Goal: Communication & Community: Answer question/provide support

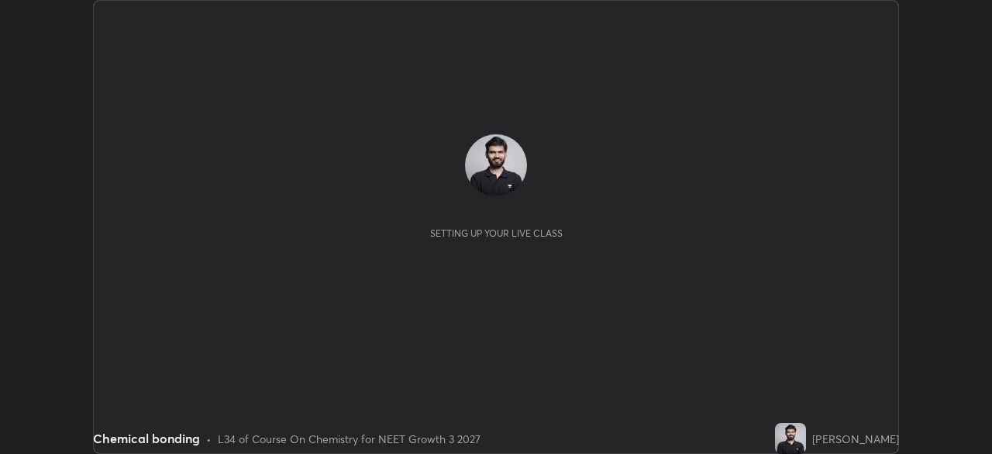
scroll to position [454, 992]
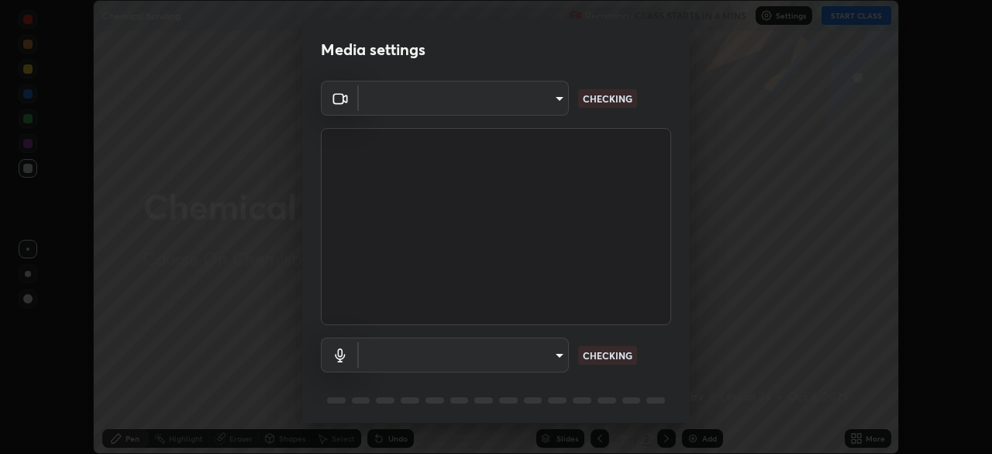
type input "09774d7d098996594ab6bce95c38d17c558d4da6542d49d5e665f1ab1cfd73a1"
click at [545, 354] on body "Erase all Chemical bonding Recording CLASS STARTS IN 4 MINS Settings START CLAS…" at bounding box center [496, 227] width 992 height 454
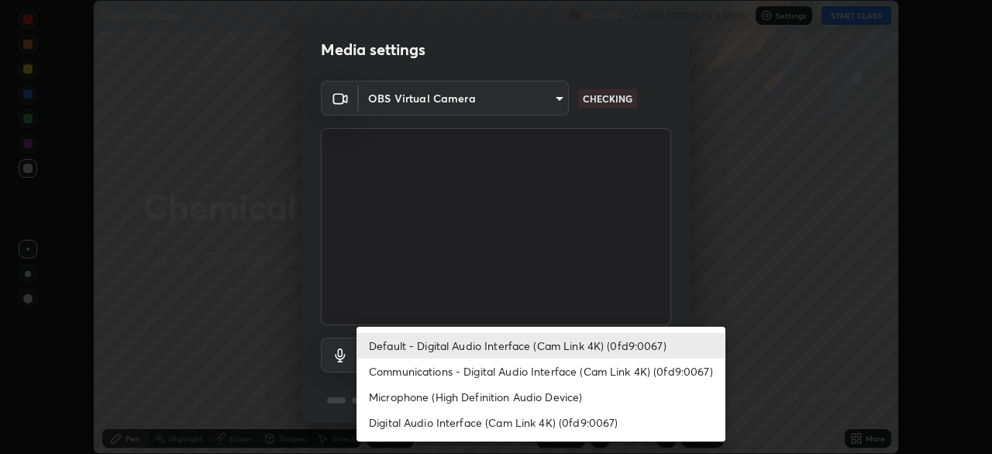
click at [551, 371] on li "Communications - Digital Audio Interface (Cam Link 4K) (0fd9:0067)" at bounding box center [541, 371] width 369 height 26
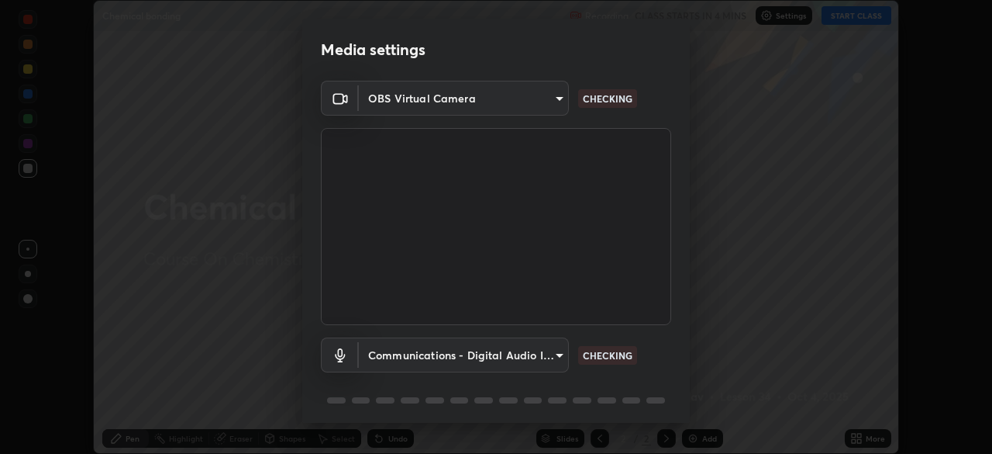
click at [547, 354] on body "Erase all Chemical bonding Recording CLASS STARTS IN 4 MINS Settings START CLAS…" at bounding box center [496, 227] width 992 height 454
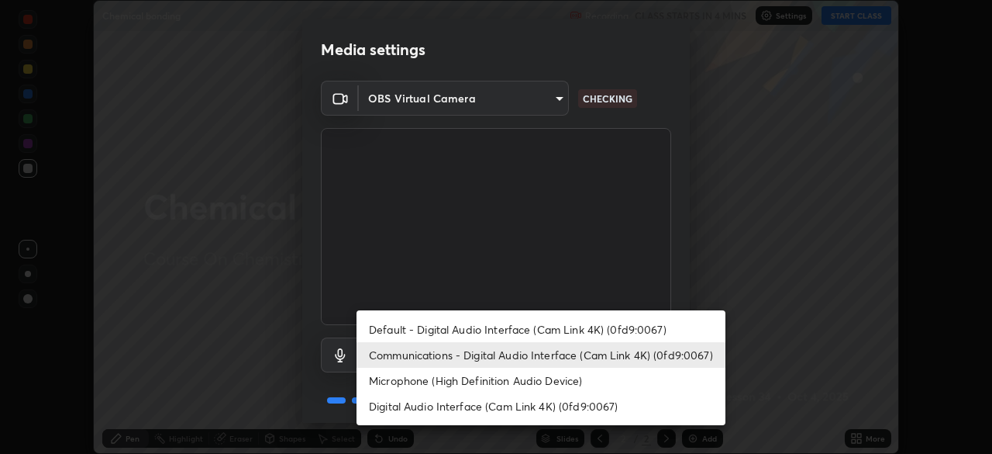
click at [547, 328] on li "Default - Digital Audio Interface (Cam Link 4K) (0fd9:0067)" at bounding box center [541, 329] width 369 height 26
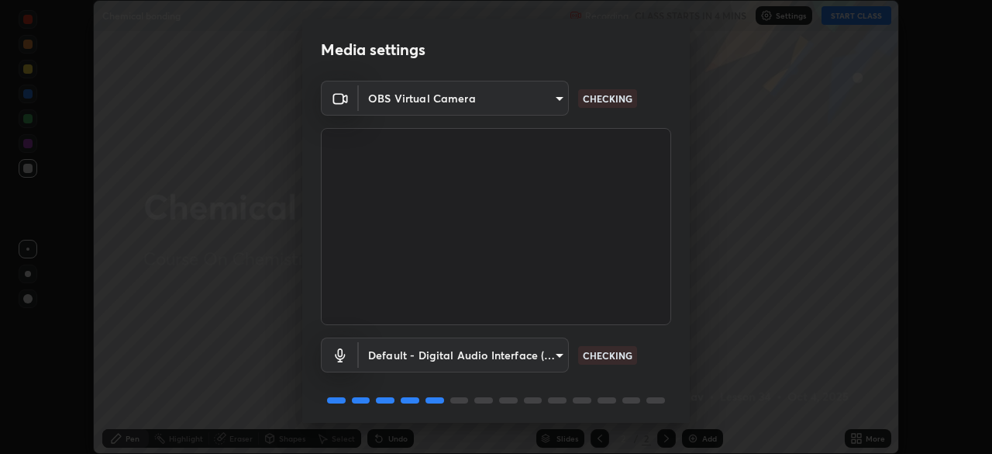
type input "default"
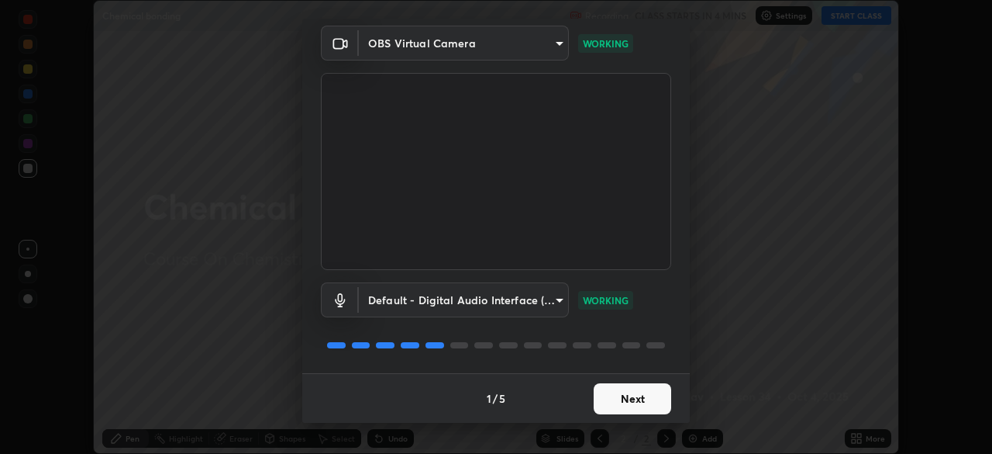
click at [636, 397] on button "Next" at bounding box center [633, 398] width 78 height 31
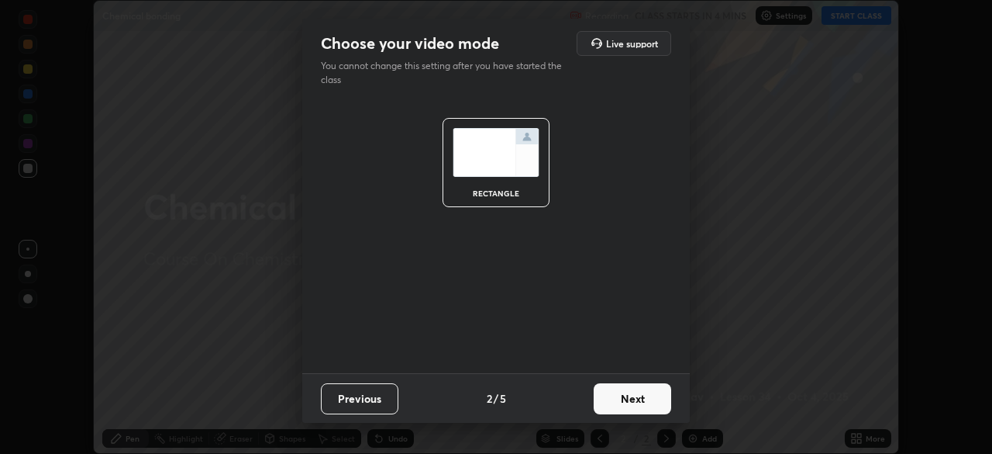
click at [644, 400] on button "Next" at bounding box center [633, 398] width 78 height 31
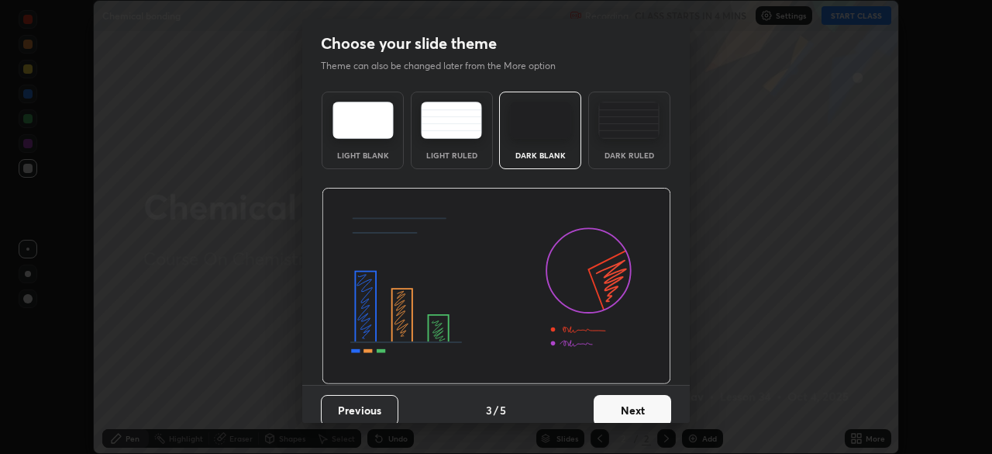
scroll to position [12, 0]
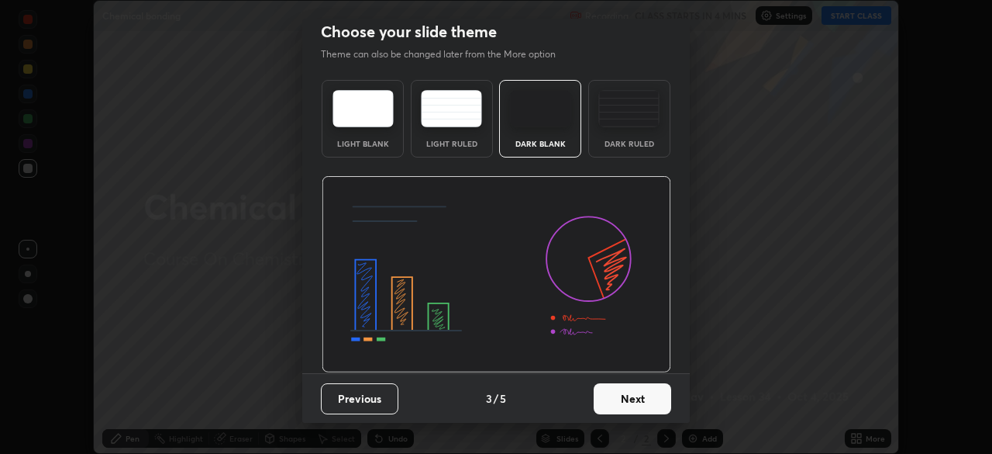
click at [630, 405] on button "Next" at bounding box center [633, 398] width 78 height 31
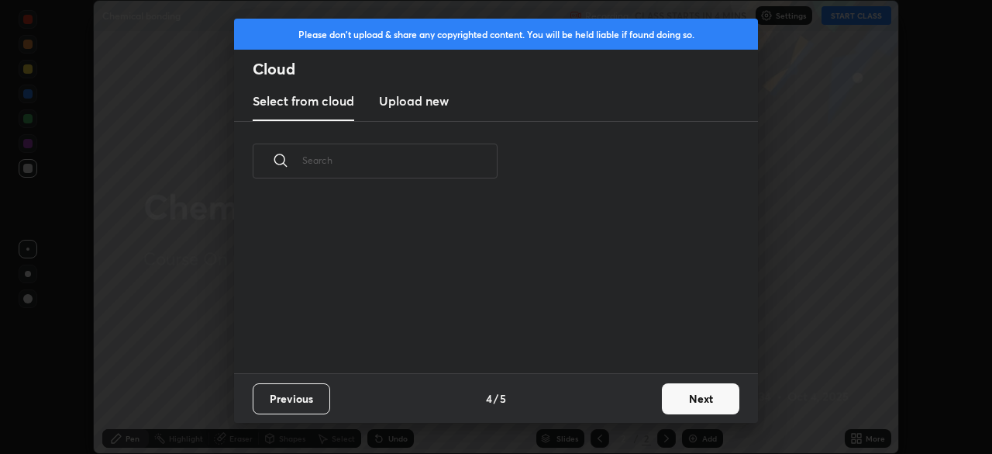
scroll to position [0, 0]
click at [668, 394] on button "Next" at bounding box center [701, 398] width 78 height 31
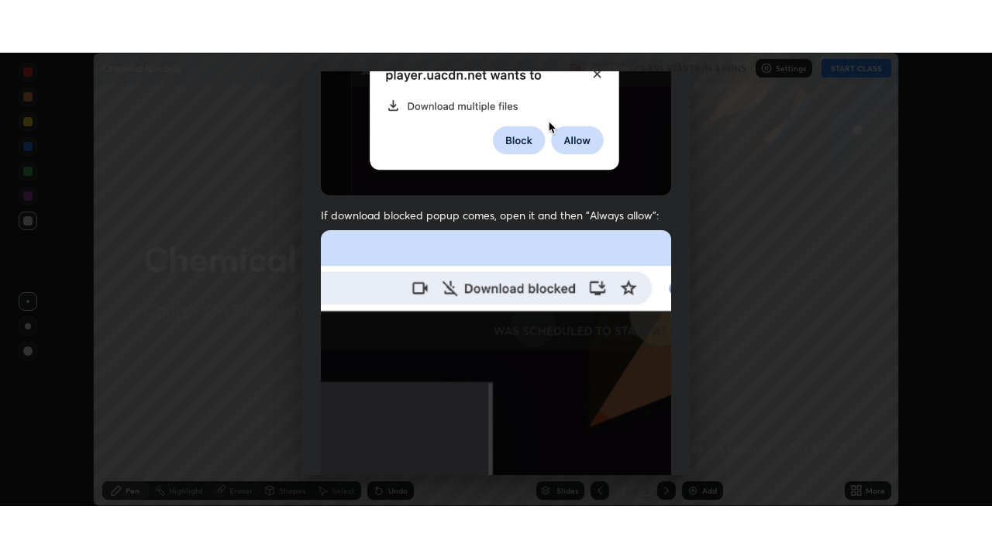
scroll to position [371, 0]
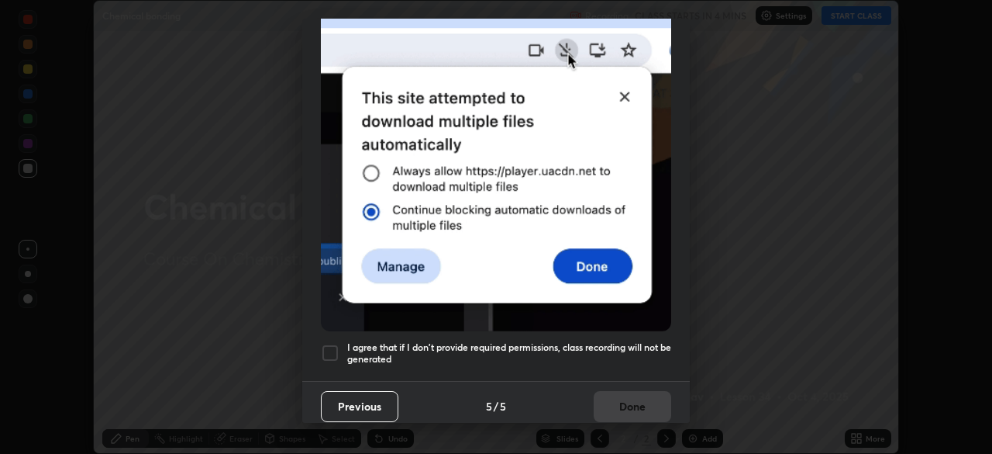
click at [633, 341] on h5 "I agree that if I don't provide required permissions, class recording will not …" at bounding box center [509, 353] width 324 height 24
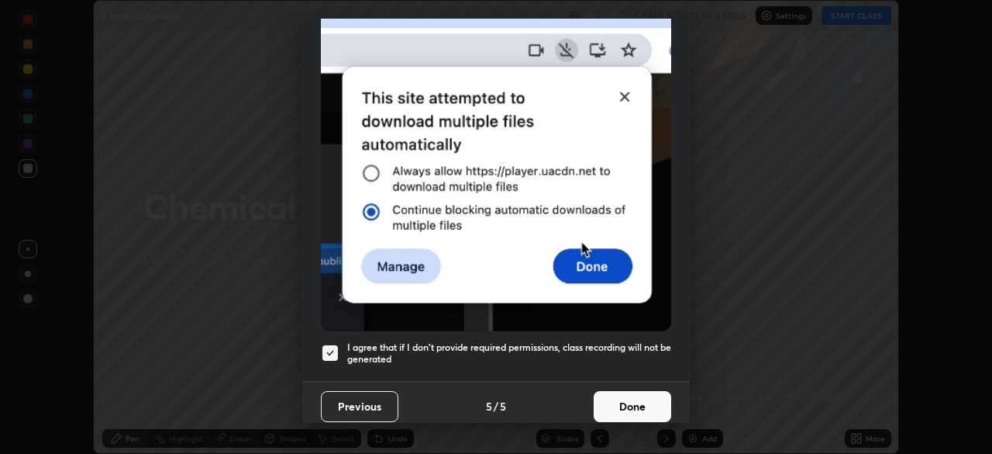
click at [636, 399] on button "Done" at bounding box center [633, 406] width 78 height 31
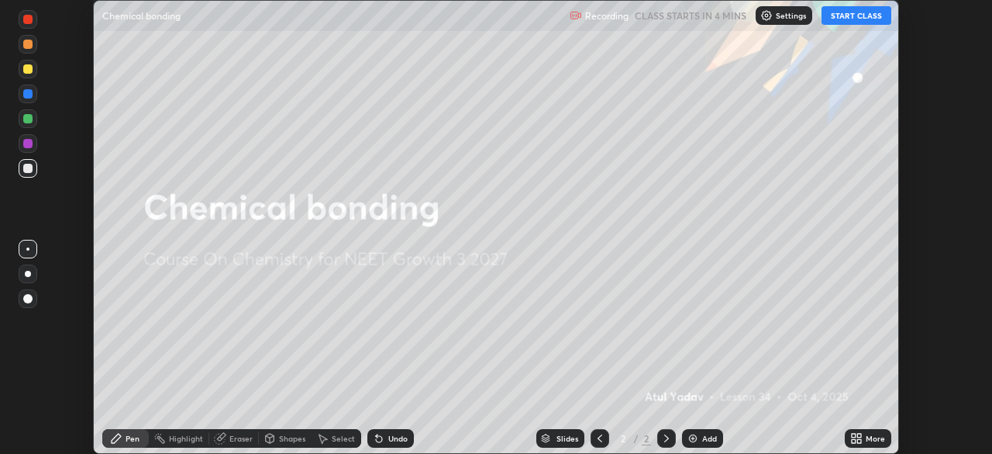
click at [850, 19] on button "START CLASS" at bounding box center [857, 15] width 70 height 19
click at [871, 438] on div "More" at bounding box center [875, 438] width 19 height 8
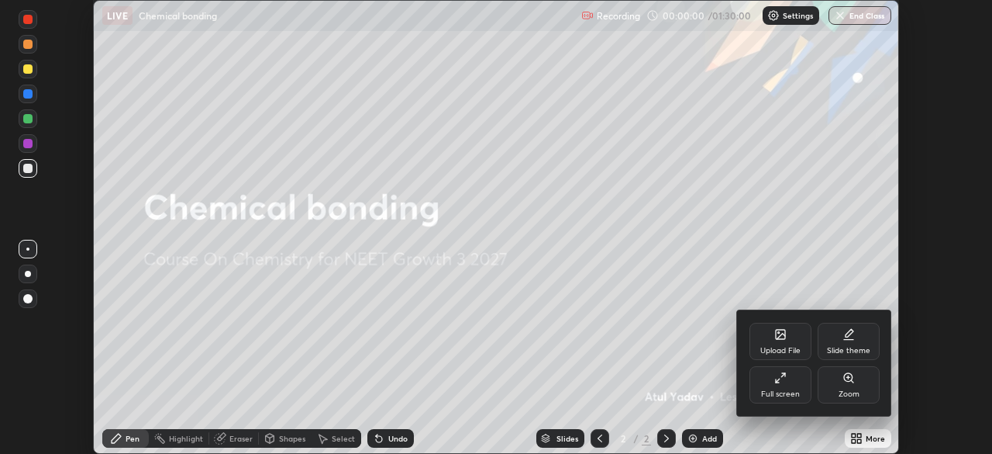
click at [787, 394] on div "Full screen" at bounding box center [780, 394] width 39 height 8
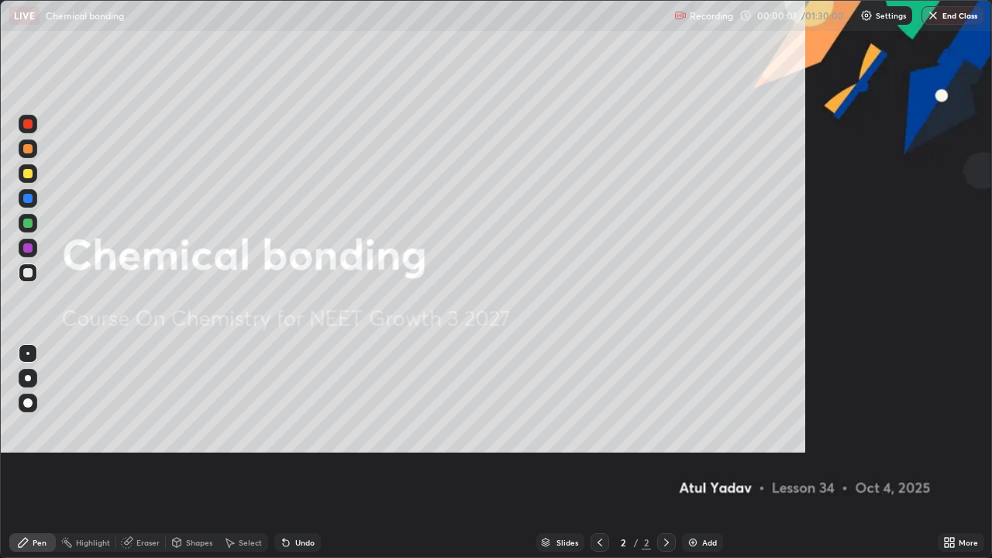
scroll to position [558, 992]
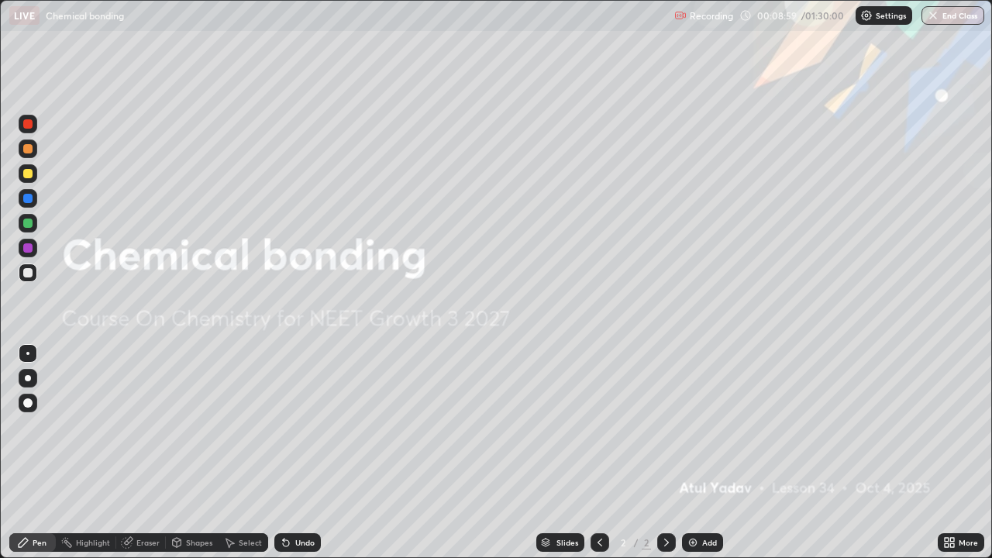
click at [695, 453] on img at bounding box center [693, 542] width 12 height 12
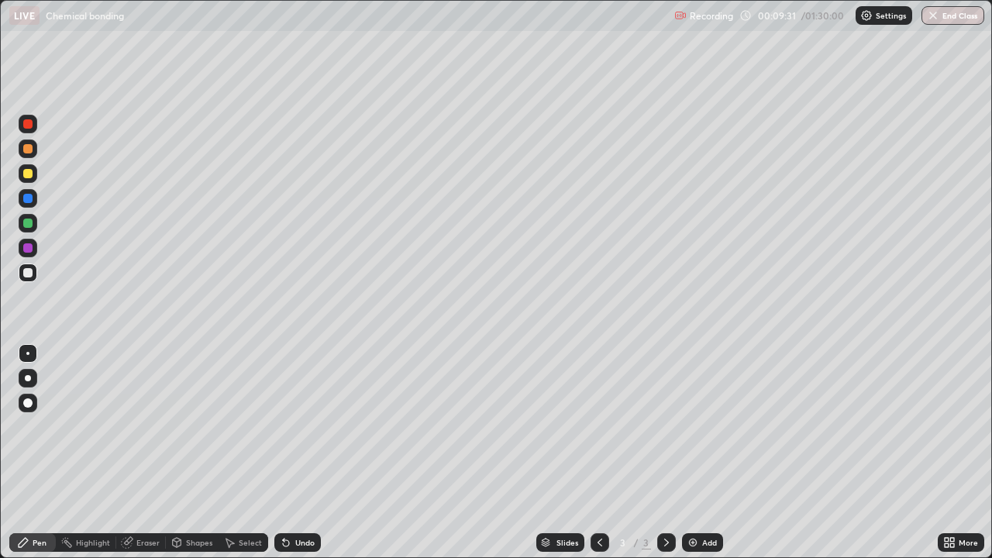
click at [31, 169] on div at bounding box center [27, 173] width 9 height 9
click at [30, 247] on div at bounding box center [27, 247] width 9 height 9
click at [302, 453] on div "Undo" at bounding box center [304, 543] width 19 height 8
click at [301, 453] on div "Undo" at bounding box center [304, 543] width 19 height 8
click at [312, 453] on div "Undo" at bounding box center [297, 542] width 47 height 19
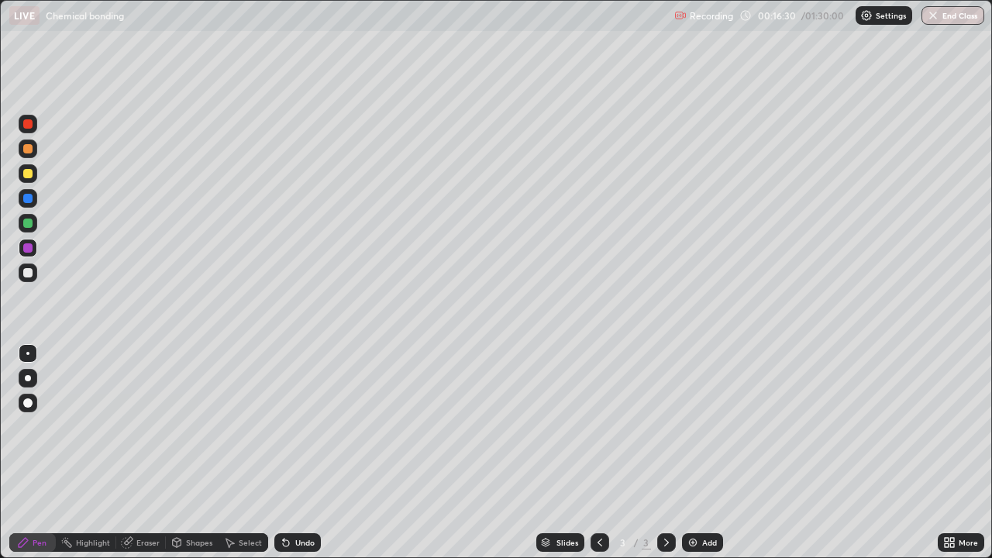
click at [702, 453] on div "Add" at bounding box center [709, 543] width 15 height 8
click at [288, 453] on icon at bounding box center [286, 542] width 12 height 12
click at [30, 173] on div at bounding box center [27, 173] width 9 height 9
click at [29, 126] on div at bounding box center [27, 123] width 9 height 9
click at [143, 453] on div "Eraser" at bounding box center [147, 543] width 23 height 8
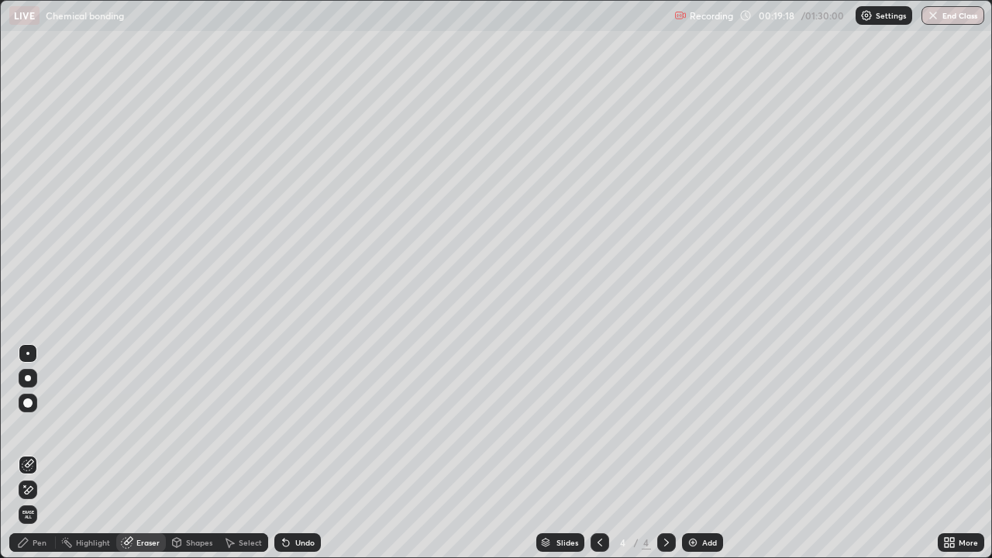
click at [37, 453] on div "Pen" at bounding box center [40, 543] width 14 height 8
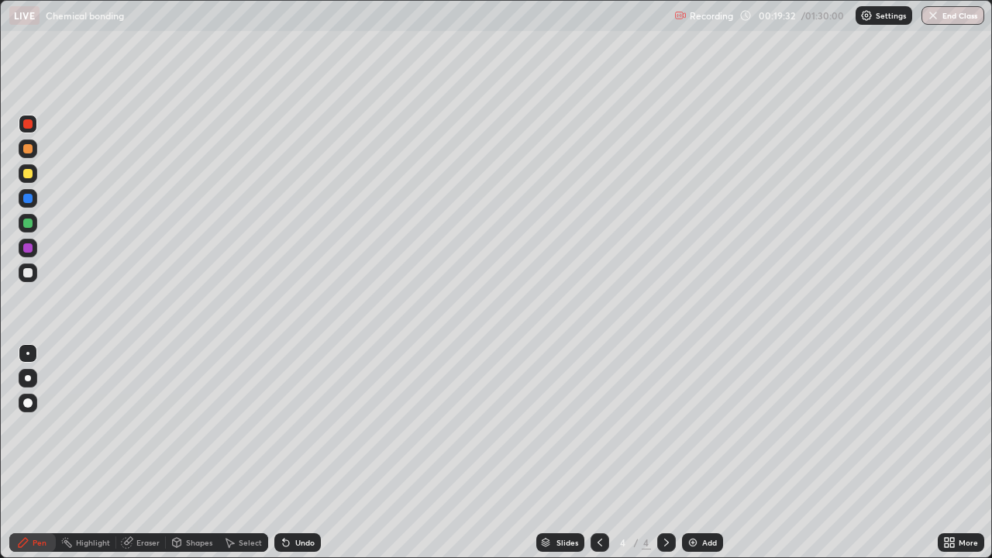
click at [24, 177] on div at bounding box center [27, 173] width 9 height 9
click at [291, 453] on div "Undo" at bounding box center [297, 542] width 47 height 19
click at [295, 453] on div "Undo" at bounding box center [304, 543] width 19 height 8
click at [132, 453] on icon at bounding box center [127, 542] width 12 height 12
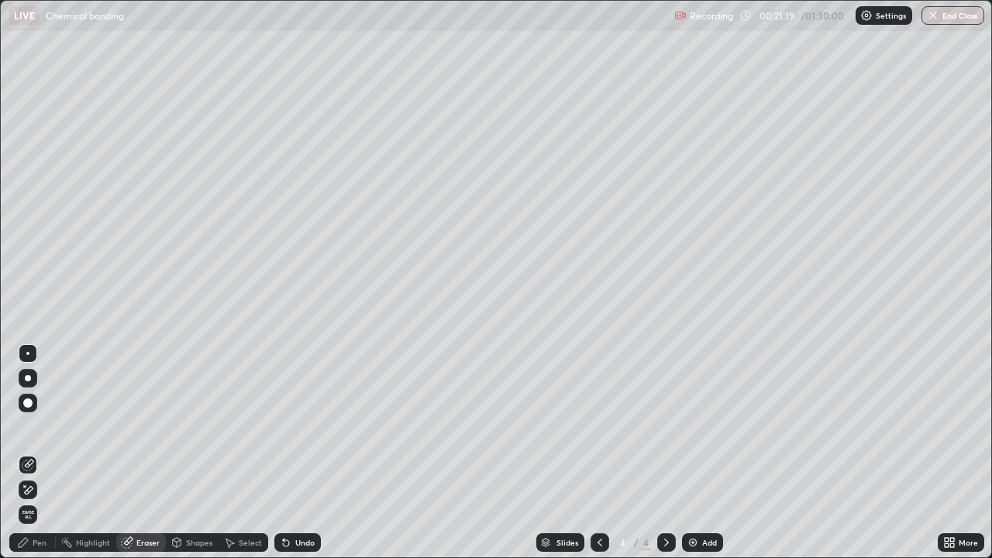
click at [33, 453] on div "Pen" at bounding box center [40, 543] width 14 height 8
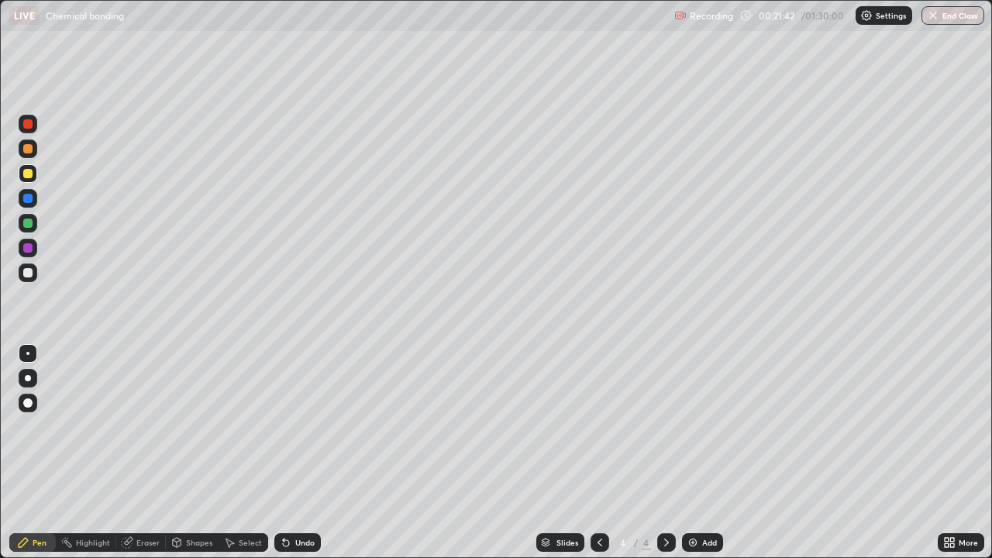
click at [29, 124] on div at bounding box center [27, 123] width 9 height 9
click at [702, 453] on div "Add" at bounding box center [702, 542] width 41 height 19
click at [29, 172] on div at bounding box center [27, 173] width 9 height 9
click at [34, 245] on div at bounding box center [28, 248] width 19 height 19
click at [34, 220] on div at bounding box center [28, 223] width 19 height 19
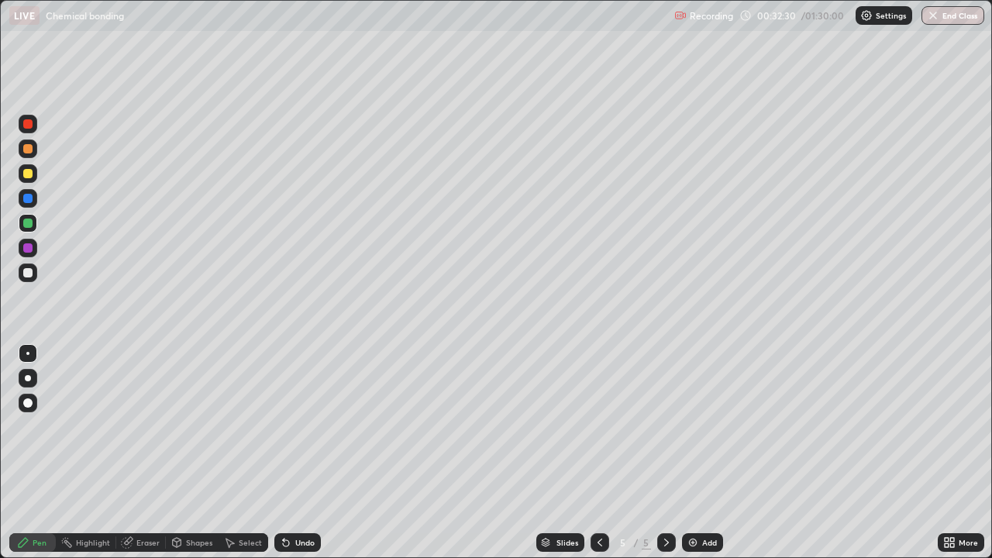
click at [30, 248] on div at bounding box center [27, 247] width 9 height 9
click at [940, 453] on div "More" at bounding box center [961, 542] width 47 height 31
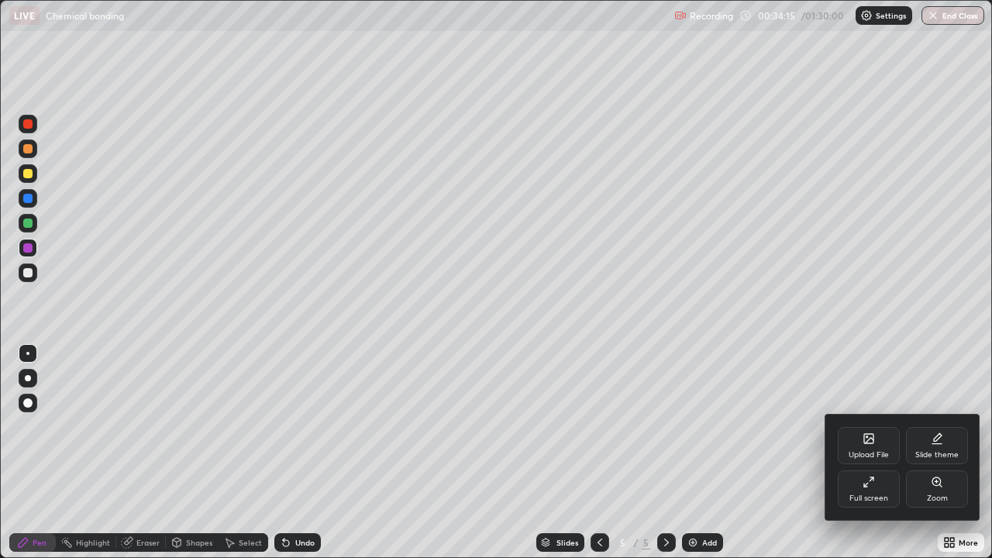
click at [555, 453] on div at bounding box center [496, 279] width 992 height 558
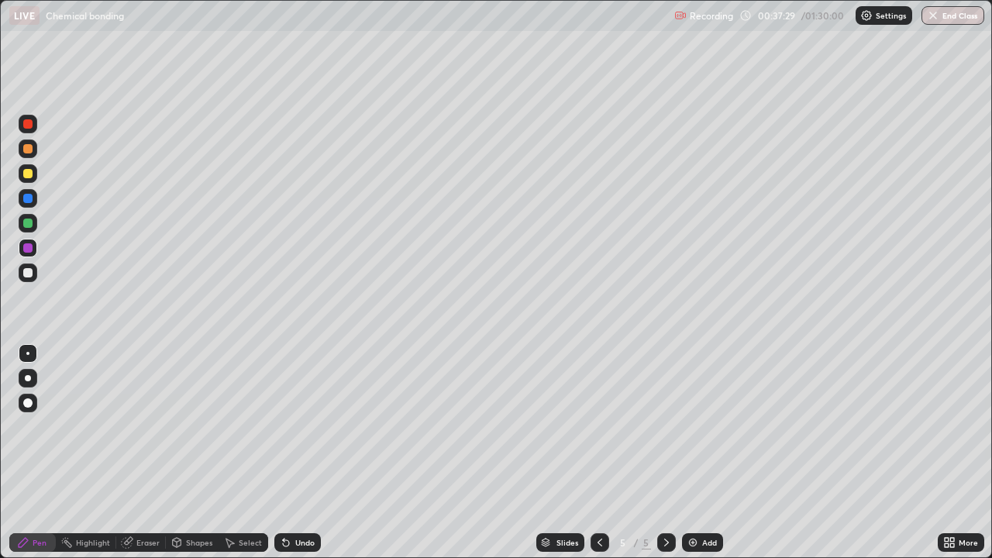
click at [707, 453] on div "Add" at bounding box center [702, 542] width 41 height 19
click at [146, 453] on div "Eraser" at bounding box center [147, 543] width 23 height 8
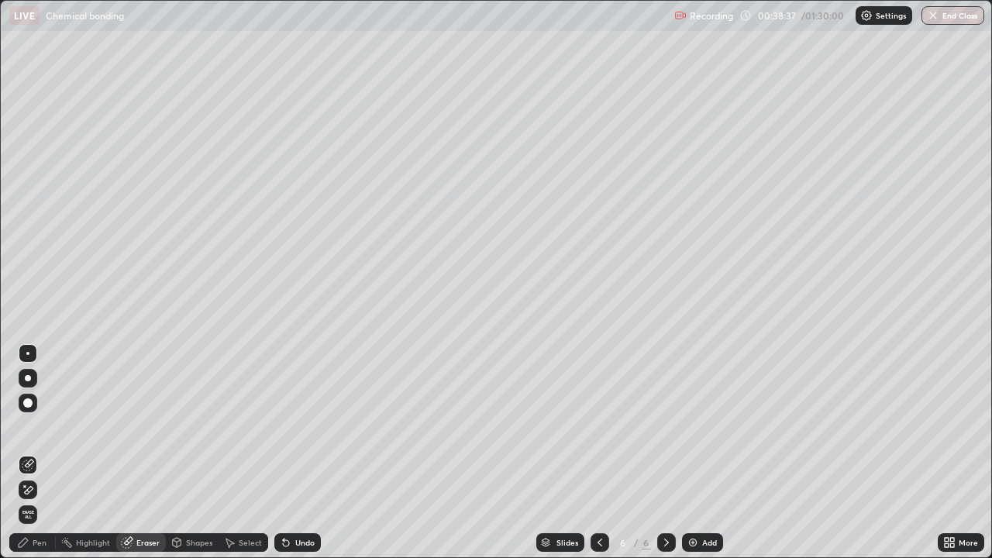
click at [36, 453] on div at bounding box center [28, 490] width 19 height 19
click at [33, 453] on div "Pen" at bounding box center [40, 543] width 14 height 8
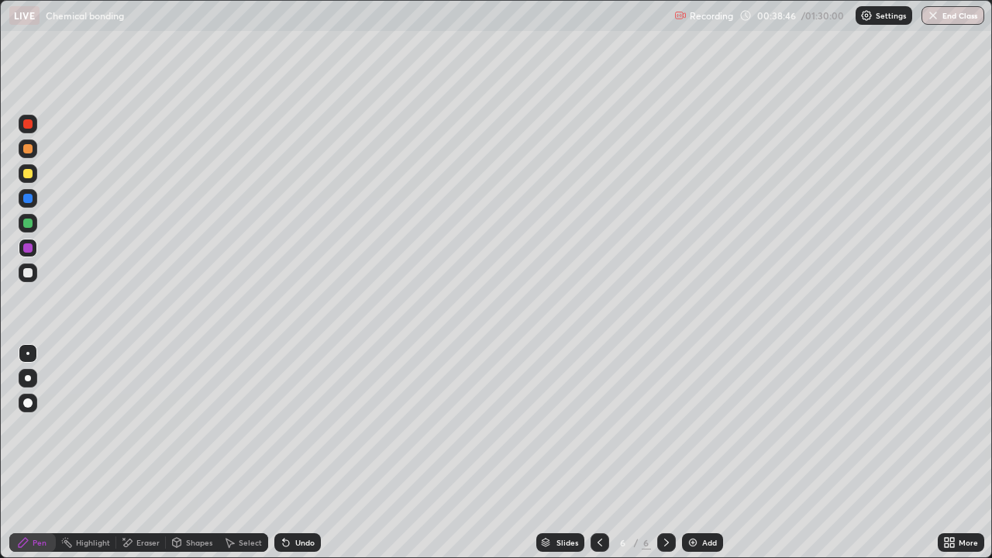
click at [32, 222] on div at bounding box center [27, 223] width 9 height 9
click at [27, 375] on div at bounding box center [28, 378] width 6 height 6
click at [30, 248] on div at bounding box center [27, 247] width 9 height 9
click at [29, 225] on div at bounding box center [27, 223] width 9 height 9
click at [133, 453] on div "Eraser" at bounding box center [141, 542] width 50 height 19
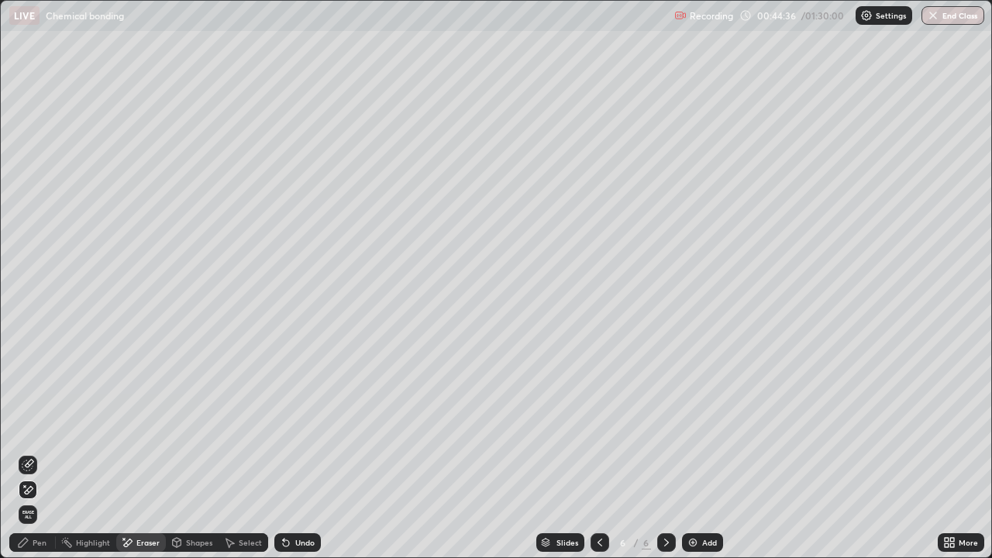
click at [29, 453] on div "Pen" at bounding box center [32, 542] width 47 height 19
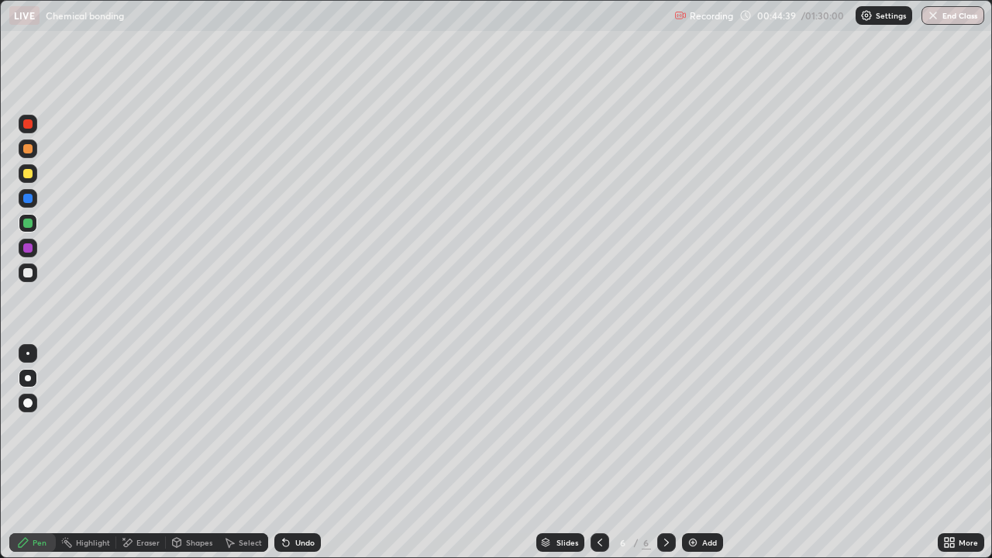
click at [136, 453] on div "Eraser" at bounding box center [147, 543] width 23 height 8
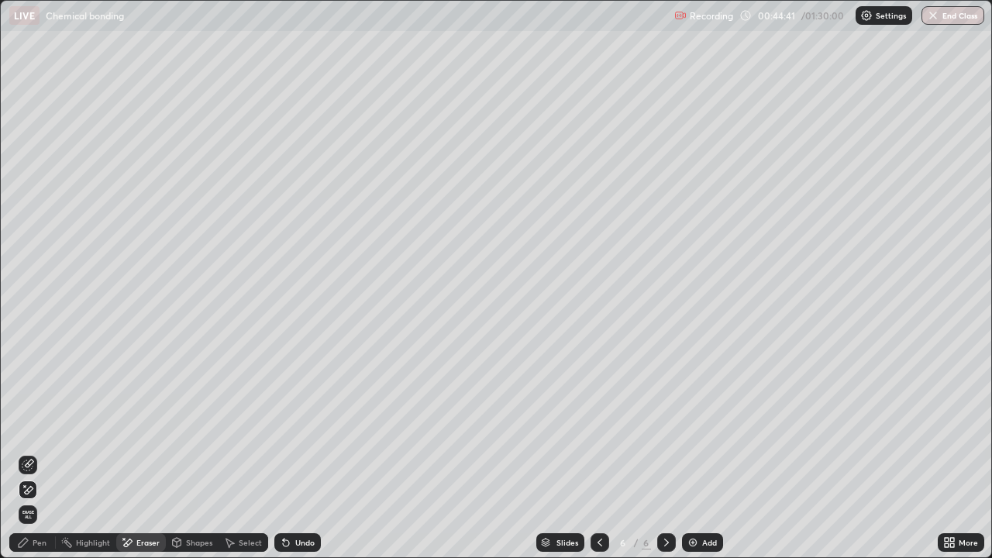
click at [29, 453] on div "Pen" at bounding box center [32, 542] width 47 height 19
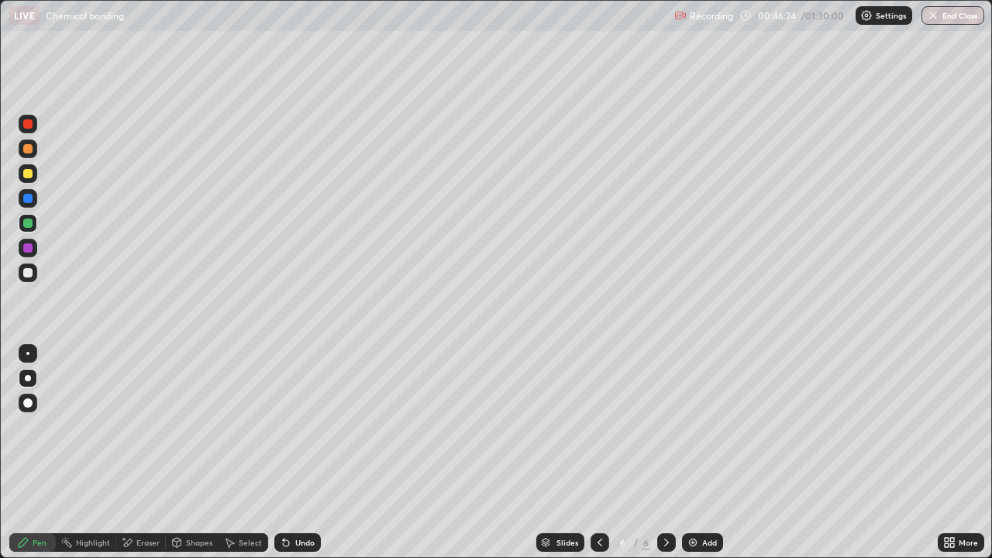
click at [143, 453] on div "Eraser" at bounding box center [147, 543] width 23 height 8
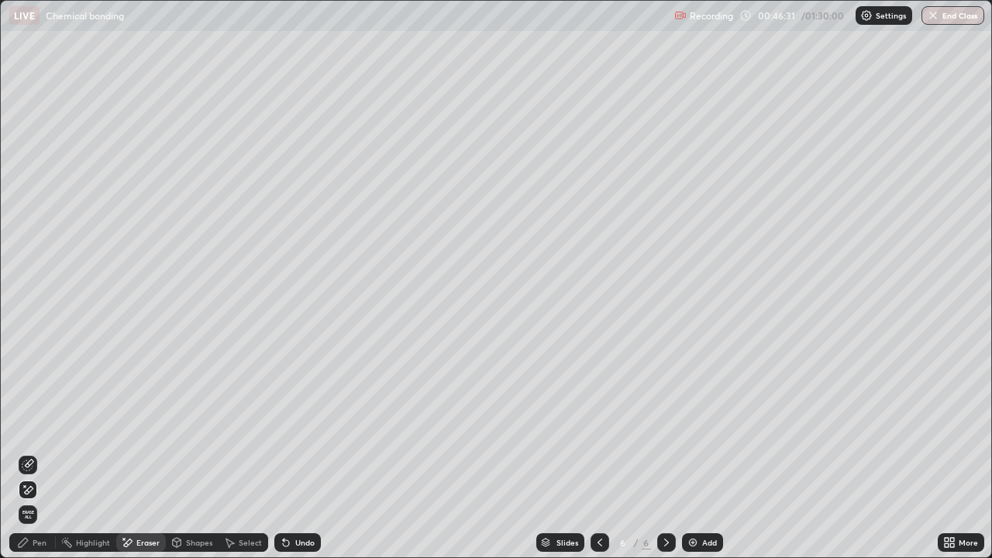
click at [27, 453] on icon at bounding box center [29, 464] width 9 height 8
click at [39, 453] on div "Pen" at bounding box center [32, 542] width 47 height 19
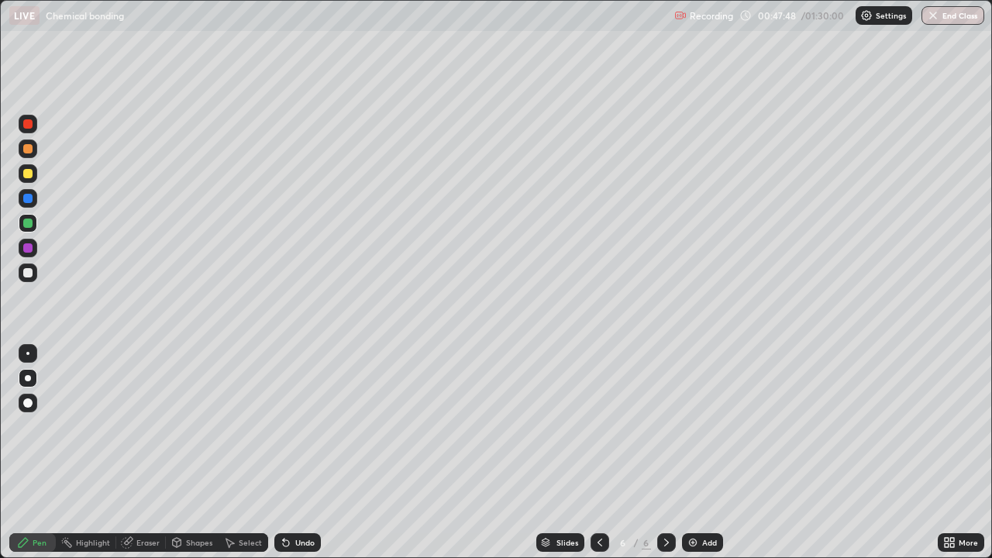
click at [695, 453] on img at bounding box center [693, 542] width 12 height 12
click at [291, 453] on div "Undo" at bounding box center [297, 542] width 47 height 19
click at [142, 453] on div "Eraser" at bounding box center [147, 543] width 23 height 8
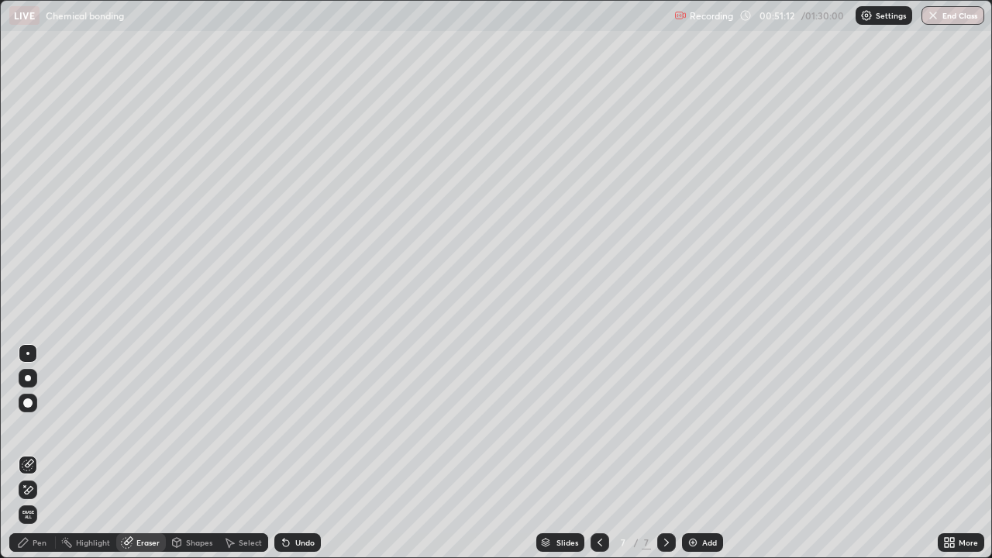
click at [29, 453] on icon at bounding box center [28, 490] width 12 height 13
click at [29, 453] on icon at bounding box center [23, 542] width 12 height 12
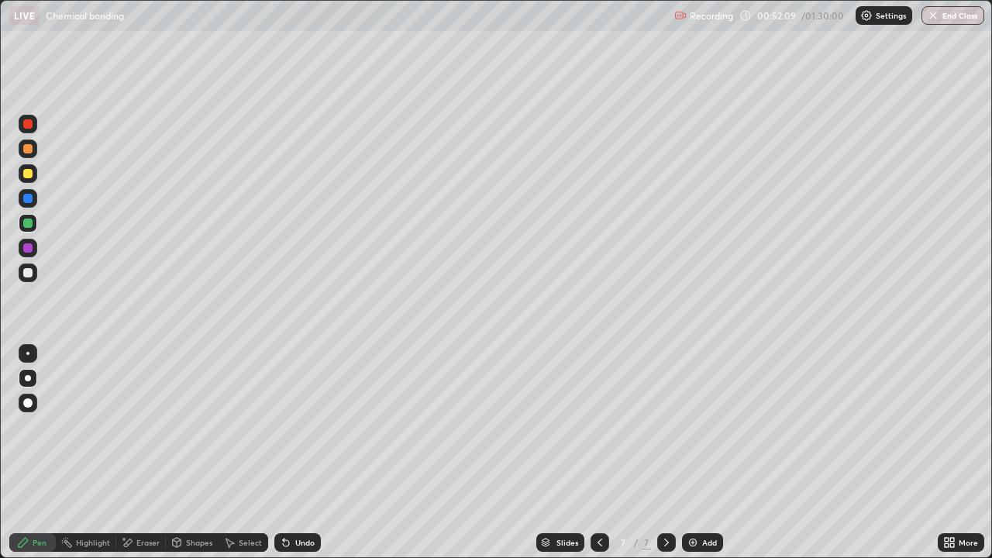
click at [29, 247] on div at bounding box center [27, 247] width 9 height 9
click at [298, 453] on div "Undo" at bounding box center [304, 543] width 19 height 8
click at [297, 453] on div "Undo" at bounding box center [304, 543] width 19 height 8
click at [298, 453] on div "Undo" at bounding box center [304, 543] width 19 height 8
click at [298, 453] on div "Undo" at bounding box center [297, 542] width 47 height 19
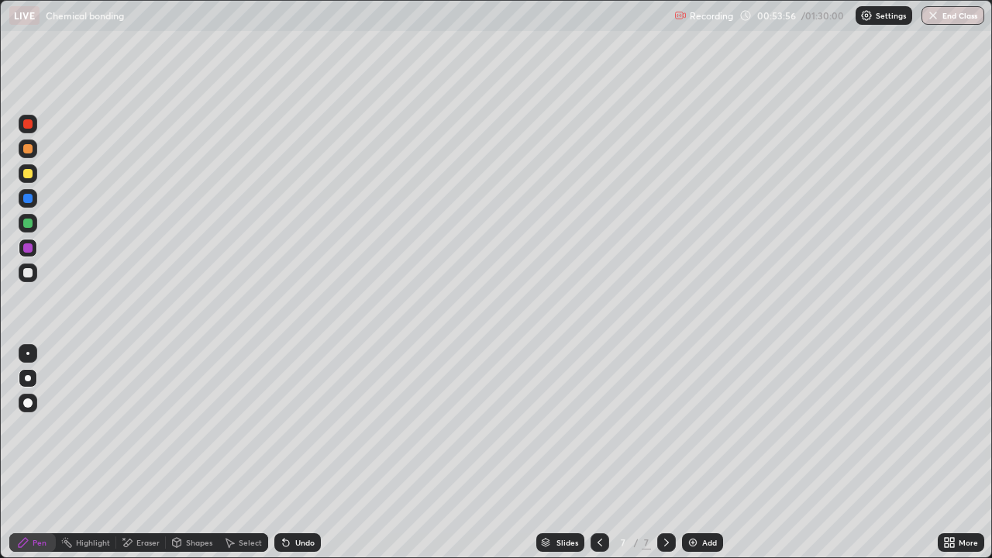
click at [140, 453] on div "Eraser" at bounding box center [147, 543] width 23 height 8
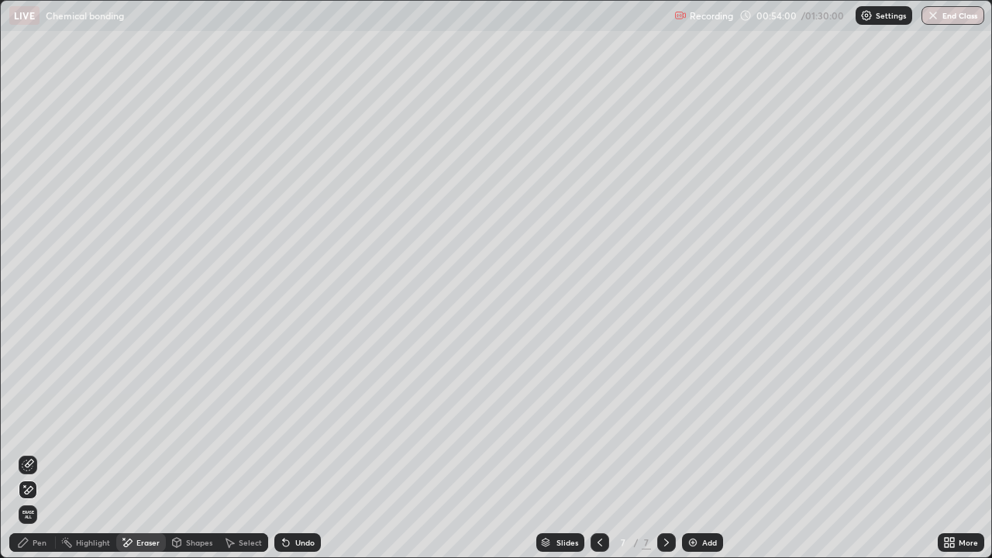
click at [36, 453] on div "Pen" at bounding box center [32, 542] width 47 height 19
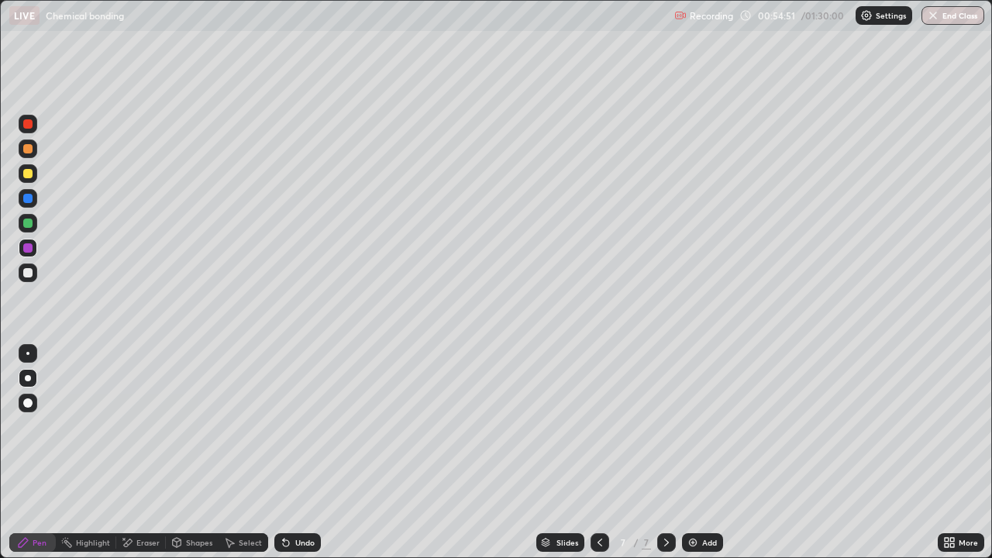
click at [658, 453] on div at bounding box center [666, 542] width 19 height 31
click at [657, 453] on div at bounding box center [666, 542] width 19 height 31
click at [699, 453] on div "Add" at bounding box center [702, 542] width 41 height 19
click at [25, 126] on div at bounding box center [27, 123] width 9 height 9
click at [596, 453] on icon at bounding box center [600, 542] width 12 height 12
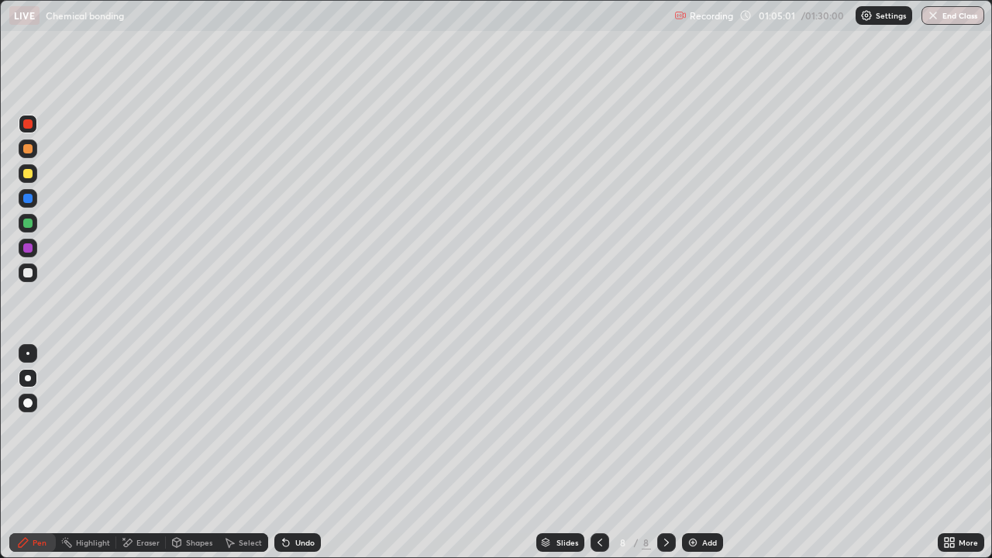
click at [603, 453] on div at bounding box center [600, 542] width 19 height 19
click at [605, 453] on div at bounding box center [600, 542] width 19 height 19
click at [665, 453] on icon at bounding box center [667, 542] width 12 height 12
click at [665, 453] on icon at bounding box center [666, 543] width 5 height 8
click at [664, 453] on icon at bounding box center [667, 542] width 12 height 12
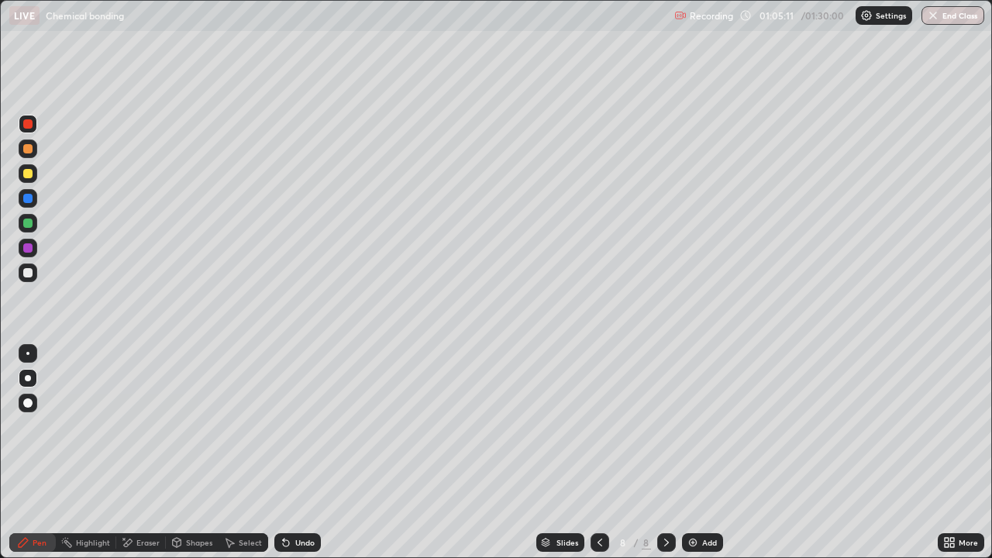
click at [665, 453] on icon at bounding box center [667, 542] width 12 height 12
click at [698, 453] on div "Add" at bounding box center [702, 542] width 41 height 19
click at [600, 453] on icon at bounding box center [600, 542] width 12 height 12
click at [602, 453] on icon at bounding box center [600, 542] width 12 height 12
click at [598, 453] on icon at bounding box center [600, 542] width 12 height 12
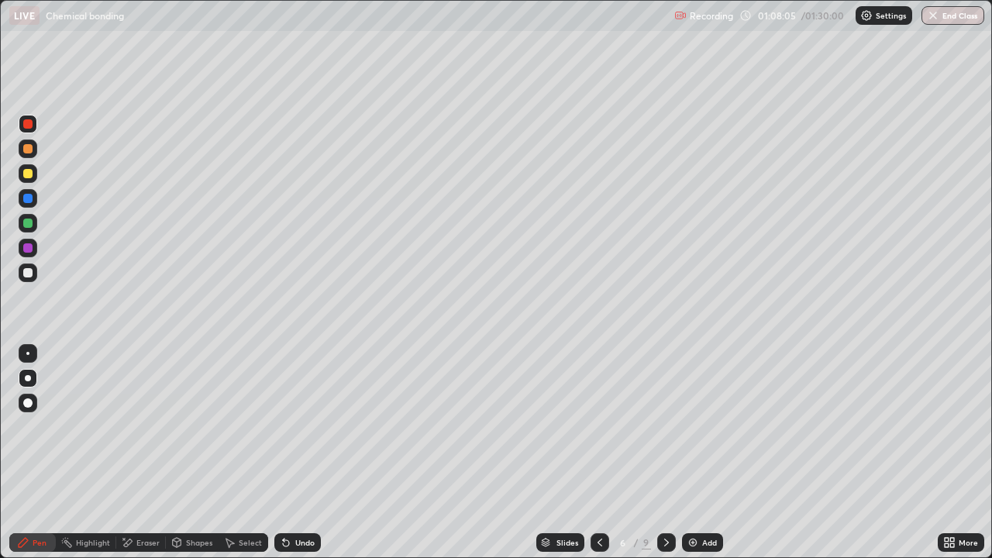
click at [598, 453] on icon at bounding box center [600, 542] width 12 height 12
click at [657, 453] on div at bounding box center [666, 542] width 19 height 19
click at [665, 453] on icon at bounding box center [667, 542] width 12 height 12
click at [662, 453] on div at bounding box center [666, 542] width 19 height 19
click at [694, 453] on img at bounding box center [693, 542] width 12 height 12
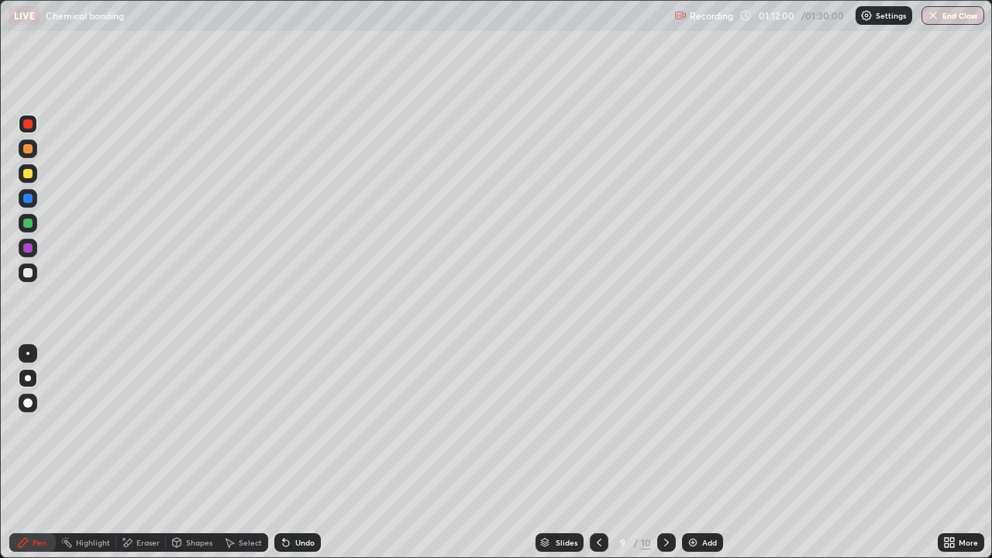
click at [598, 453] on icon at bounding box center [599, 542] width 12 height 12
click at [607, 453] on div at bounding box center [599, 542] width 19 height 19
click at [665, 453] on icon at bounding box center [667, 542] width 12 height 12
click at [661, 453] on icon at bounding box center [667, 542] width 12 height 12
click at [665, 453] on icon at bounding box center [667, 542] width 12 height 12
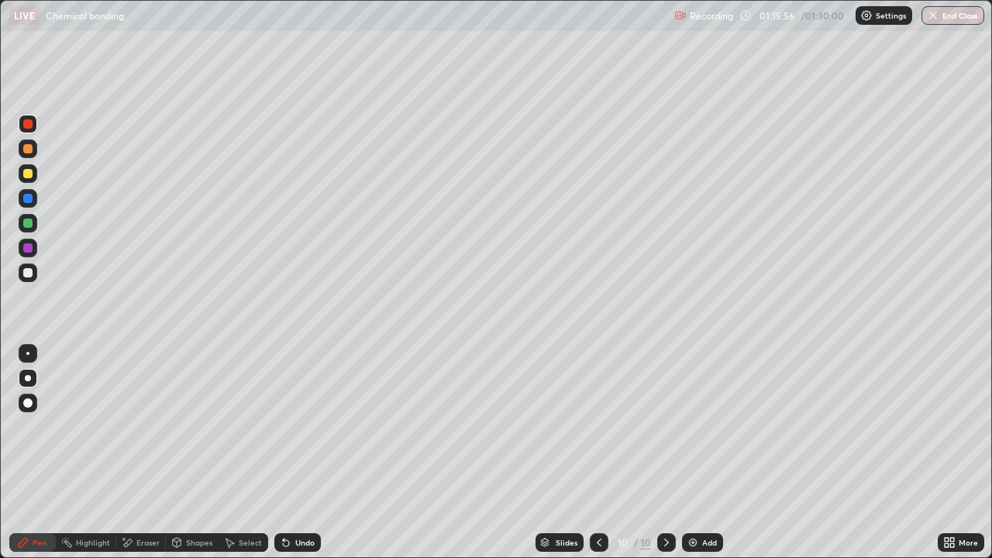
click at [699, 453] on div "Add" at bounding box center [702, 542] width 41 height 19
click at [30, 250] on div at bounding box center [27, 247] width 9 height 9
click at [291, 453] on div "Undo" at bounding box center [297, 542] width 47 height 19
click at [308, 453] on div "Undo" at bounding box center [304, 543] width 19 height 8
click at [30, 201] on div at bounding box center [27, 198] width 9 height 9
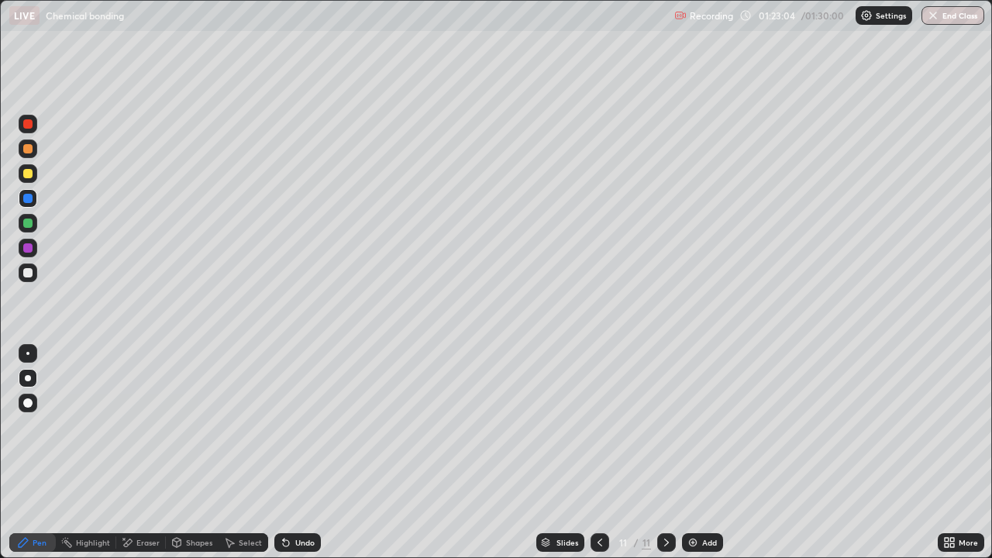
click at [285, 453] on icon at bounding box center [286, 543] width 6 height 6
click at [778, 16] on div "01:26:55" at bounding box center [778, 15] width 43 height 9
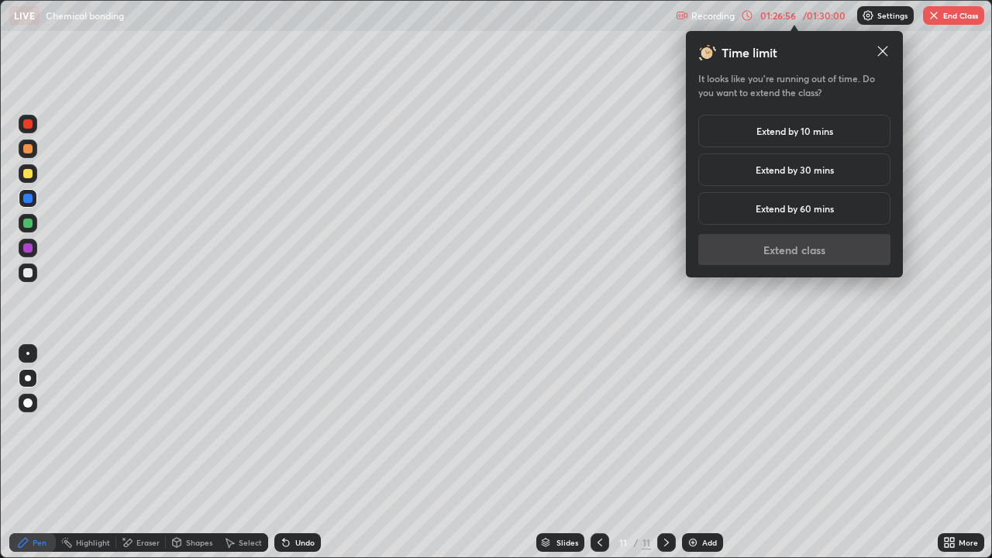
click at [803, 164] on h5 "Extend by 30 mins" at bounding box center [795, 170] width 78 height 14
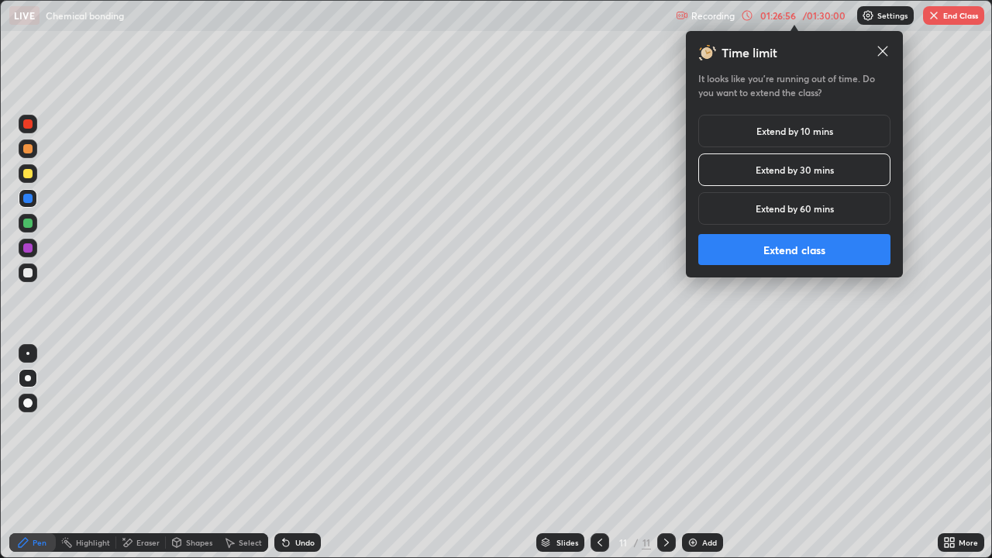
click at [826, 252] on button "Extend class" at bounding box center [794, 249] width 192 height 31
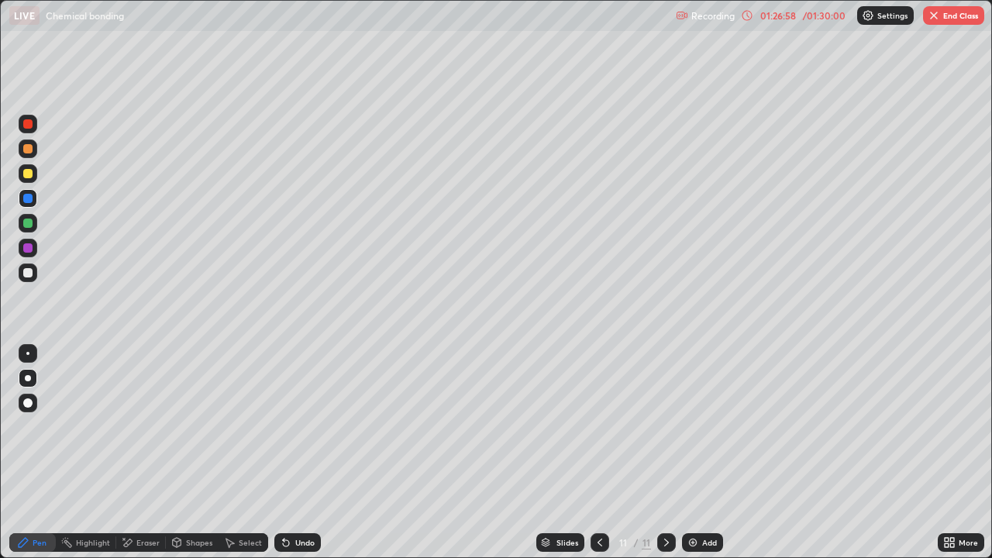
click at [665, 453] on icon at bounding box center [667, 542] width 12 height 12
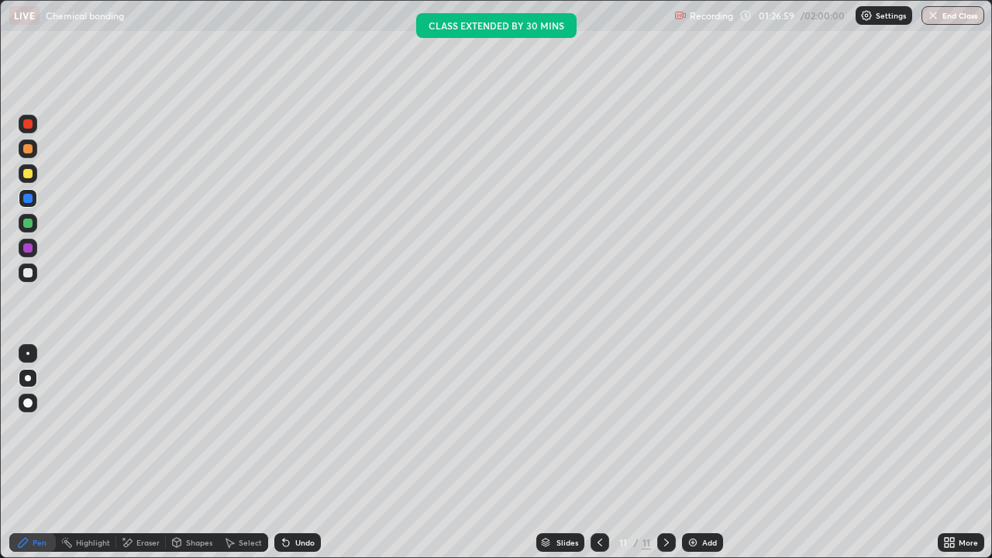
click at [598, 453] on icon at bounding box center [600, 542] width 12 height 12
click at [131, 453] on icon at bounding box center [127, 542] width 12 height 13
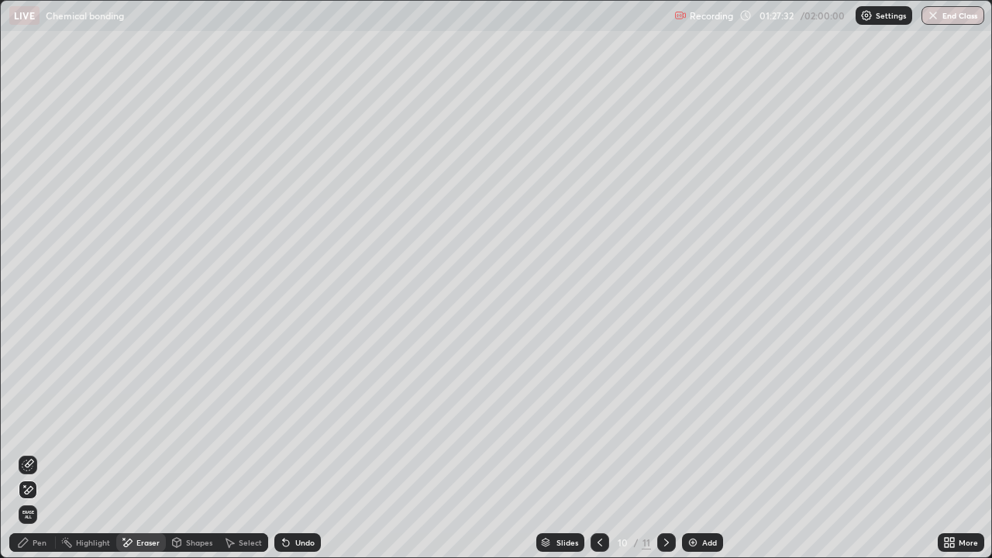
click at [32, 453] on div "Pen" at bounding box center [32, 542] width 47 height 19
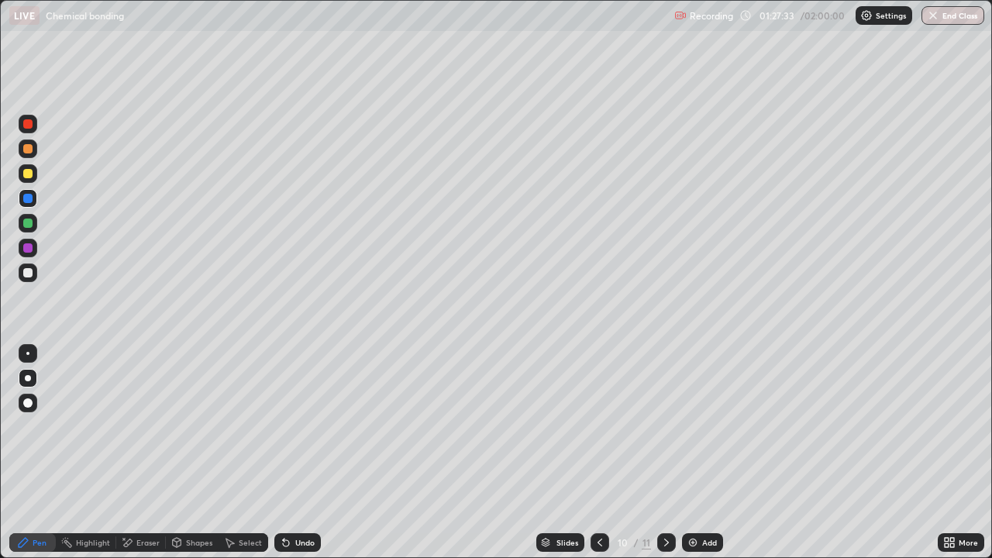
click at [27, 223] on div at bounding box center [27, 223] width 9 height 9
click at [665, 453] on icon at bounding box center [667, 542] width 12 height 12
click at [663, 453] on icon at bounding box center [667, 542] width 12 height 12
click at [689, 453] on img at bounding box center [693, 542] width 12 height 12
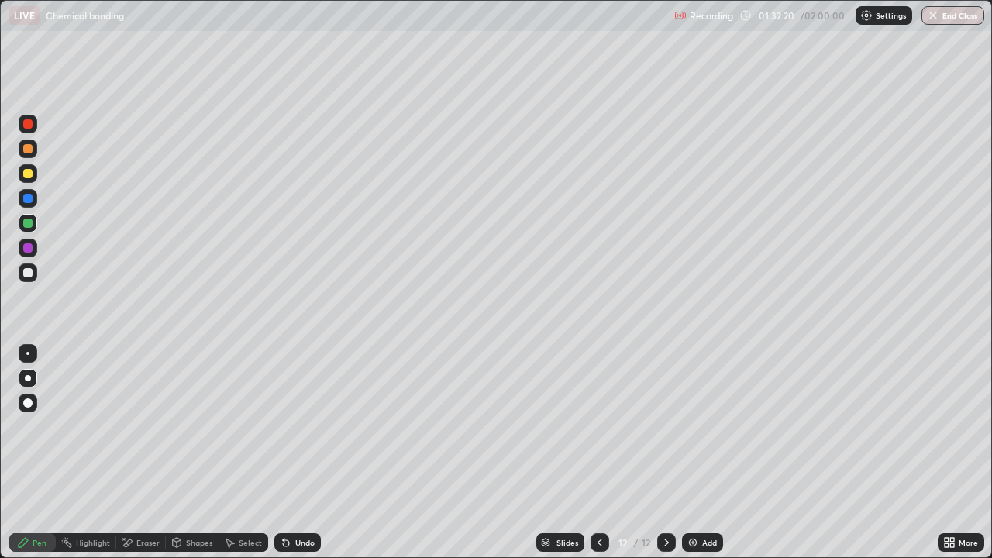
click at [31, 172] on div at bounding box center [27, 173] width 9 height 9
click at [694, 453] on img at bounding box center [693, 542] width 12 height 12
click at [700, 453] on div "Add" at bounding box center [702, 542] width 41 height 19
click at [693, 453] on img at bounding box center [693, 542] width 12 height 12
click at [29, 222] on div at bounding box center [27, 223] width 9 height 9
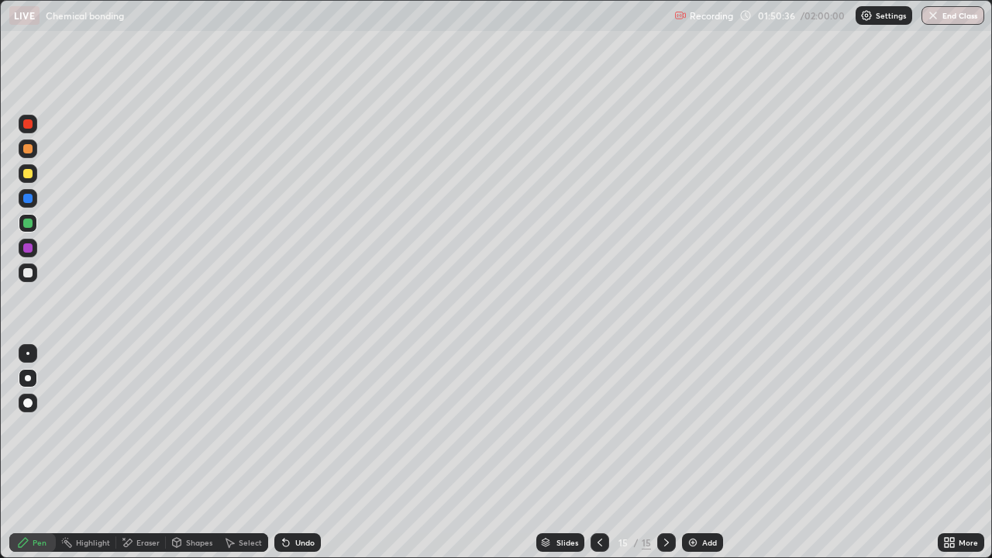
click at [944, 15] on button "End Class" at bounding box center [953, 15] width 63 height 19
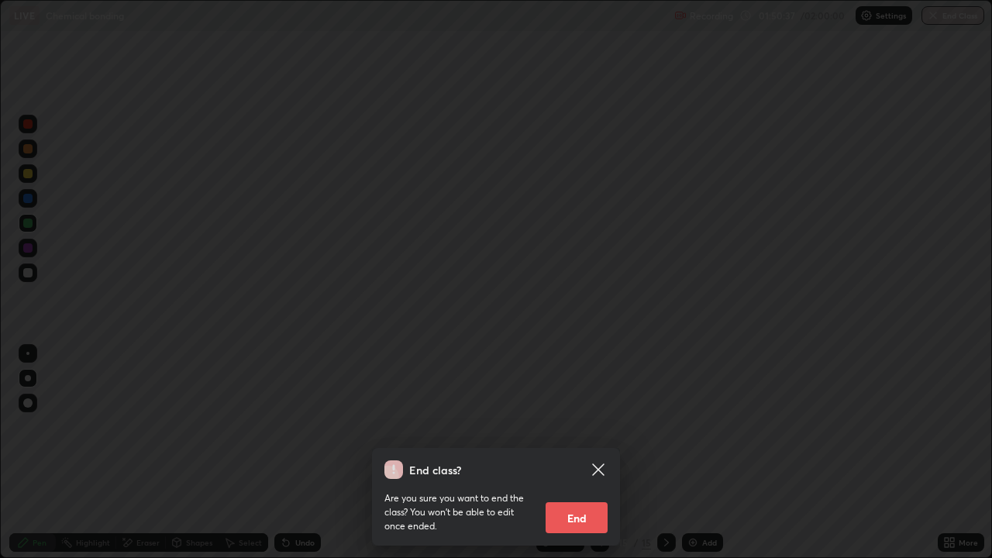
click at [580, 453] on button "End" at bounding box center [577, 517] width 62 height 31
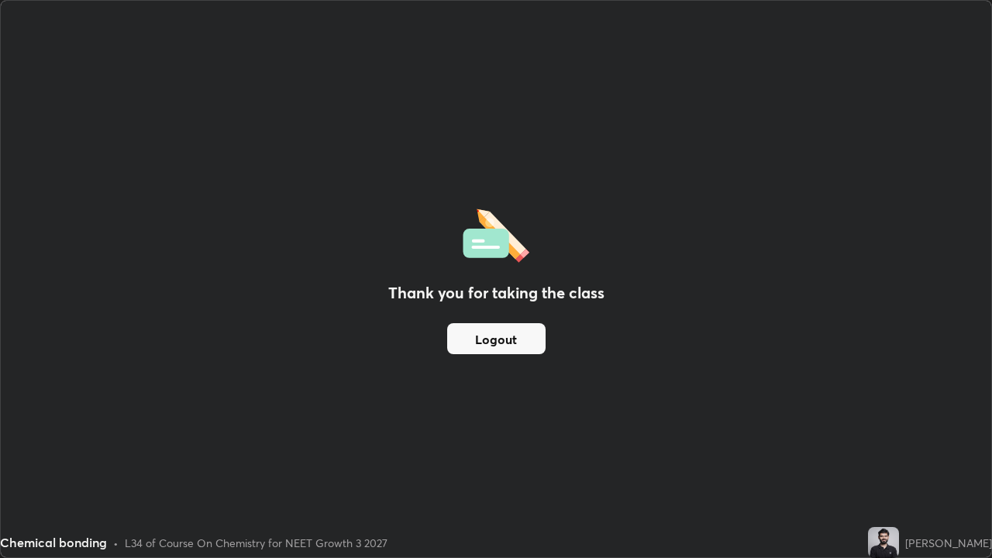
click at [495, 345] on button "Logout" at bounding box center [496, 338] width 98 height 31
